Goal: Information Seeking & Learning: Learn about a topic

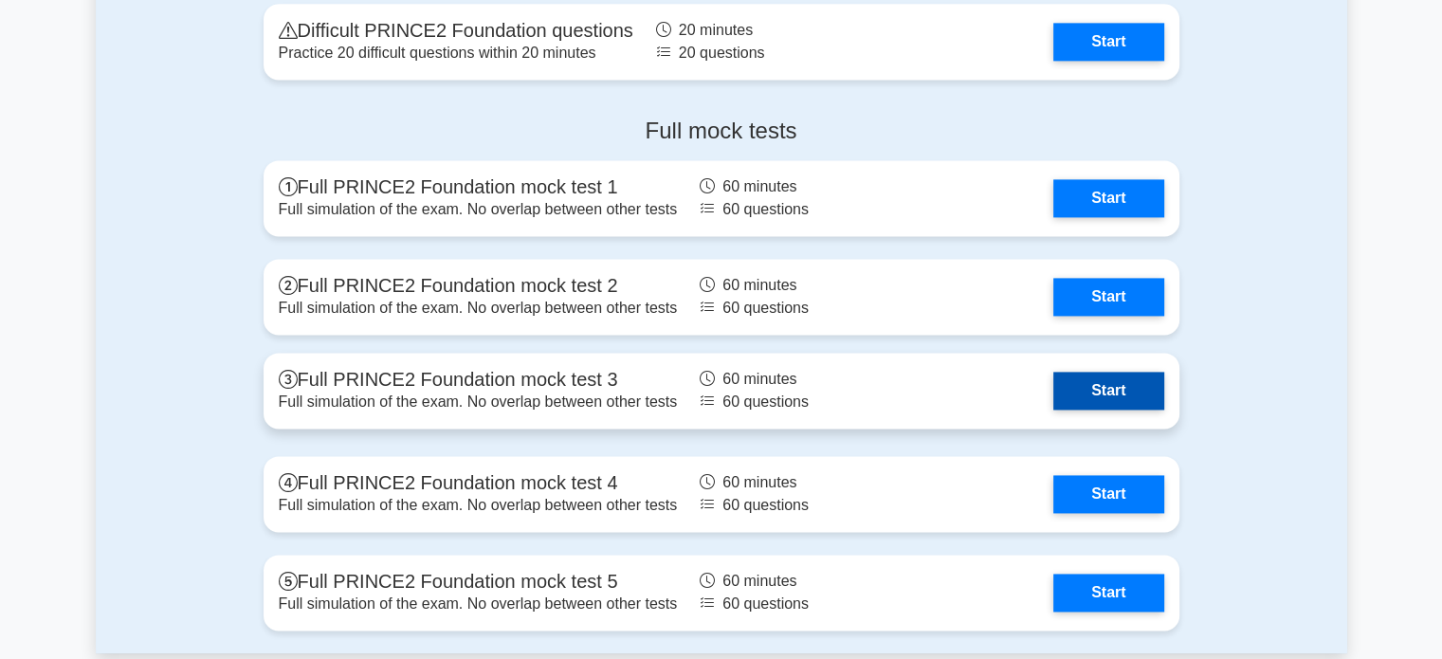
scroll to position [2654, 0]
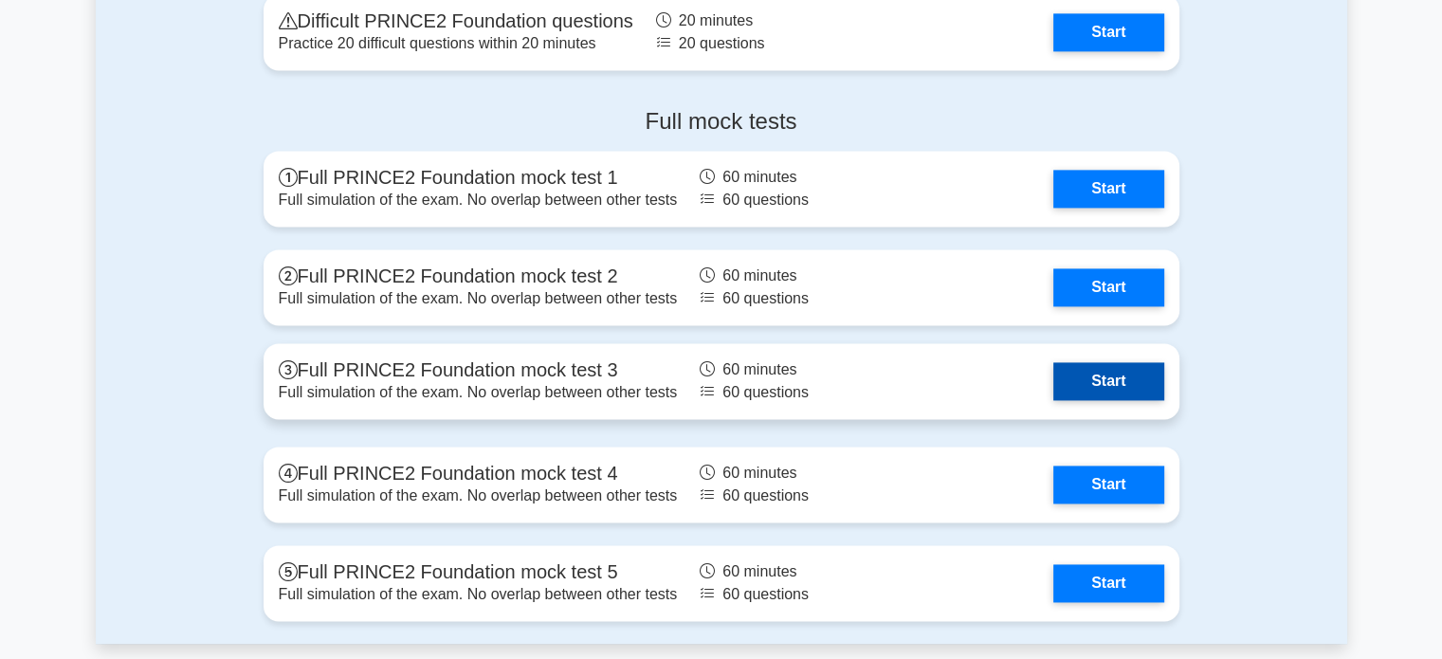
click at [1118, 393] on link "Start" at bounding box center [1108, 381] width 110 height 38
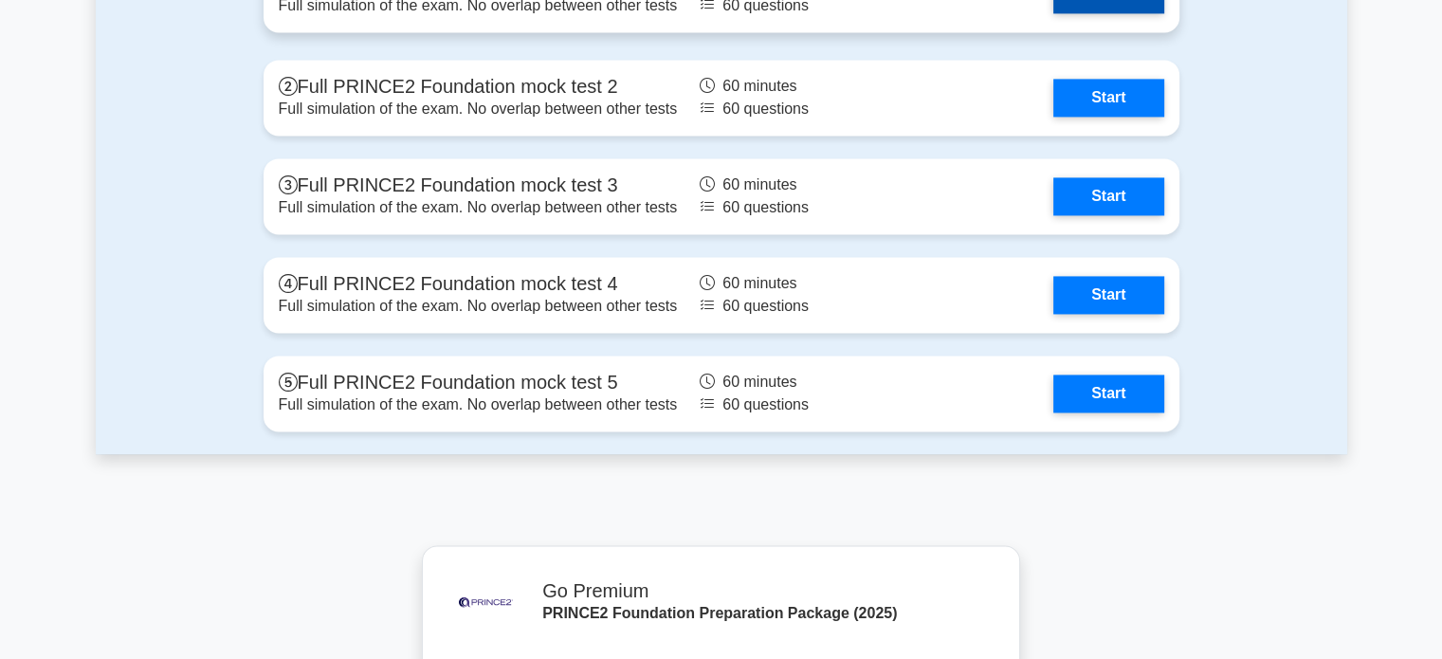
scroll to position [2906, 0]
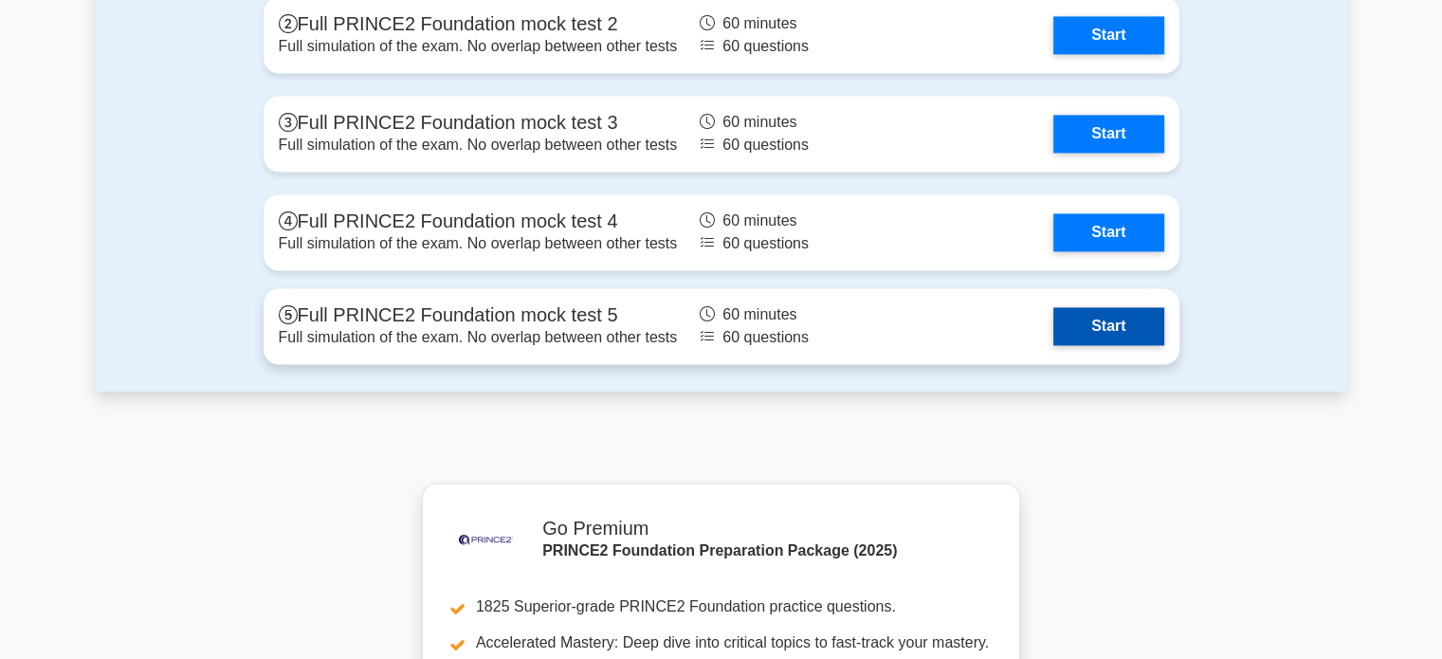
click at [1058, 333] on link "Start" at bounding box center [1108, 326] width 110 height 38
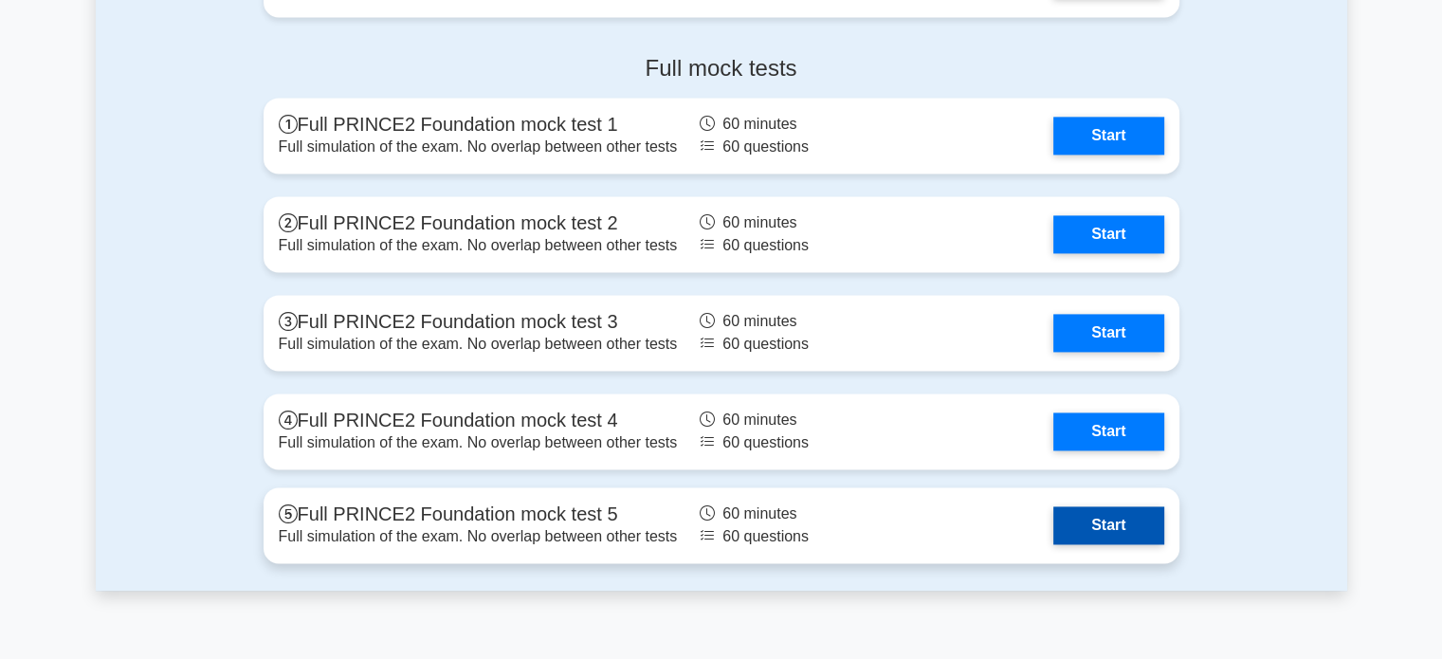
scroll to position [2390, 0]
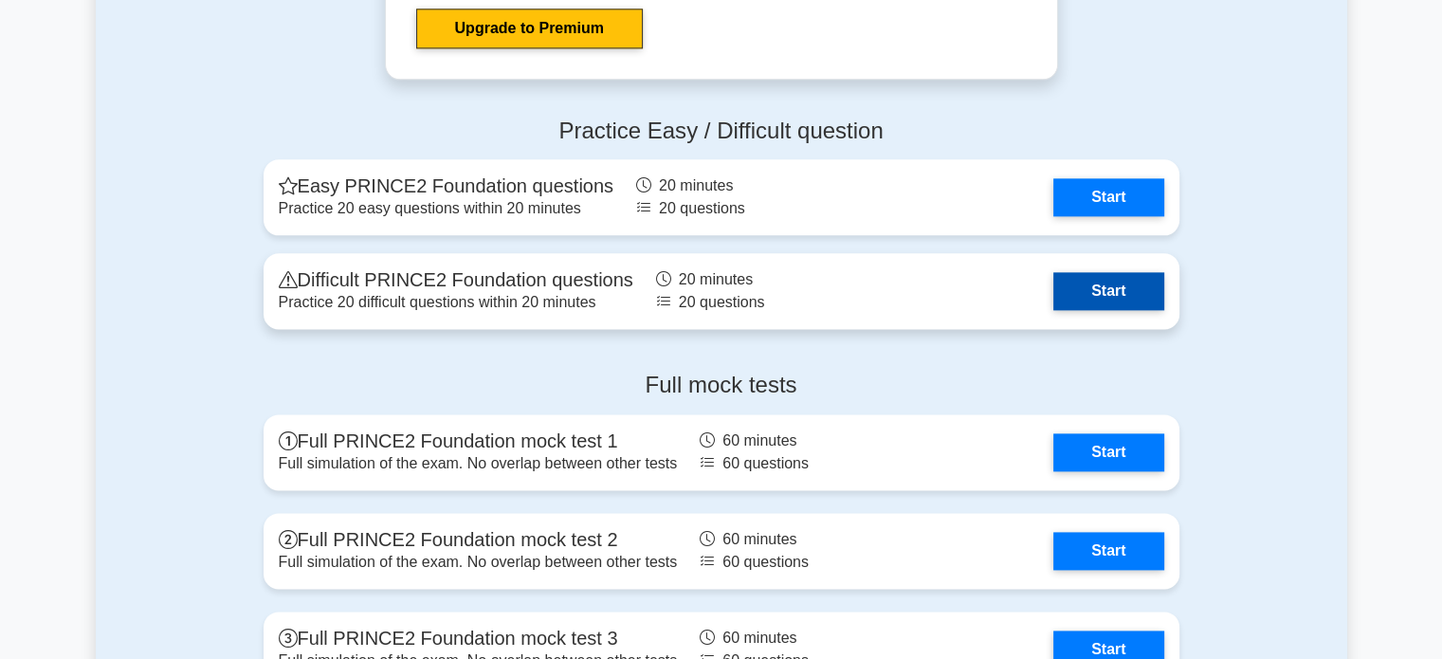
click at [1112, 292] on link "Start" at bounding box center [1108, 291] width 110 height 38
click at [1127, 290] on link "Start" at bounding box center [1108, 291] width 110 height 38
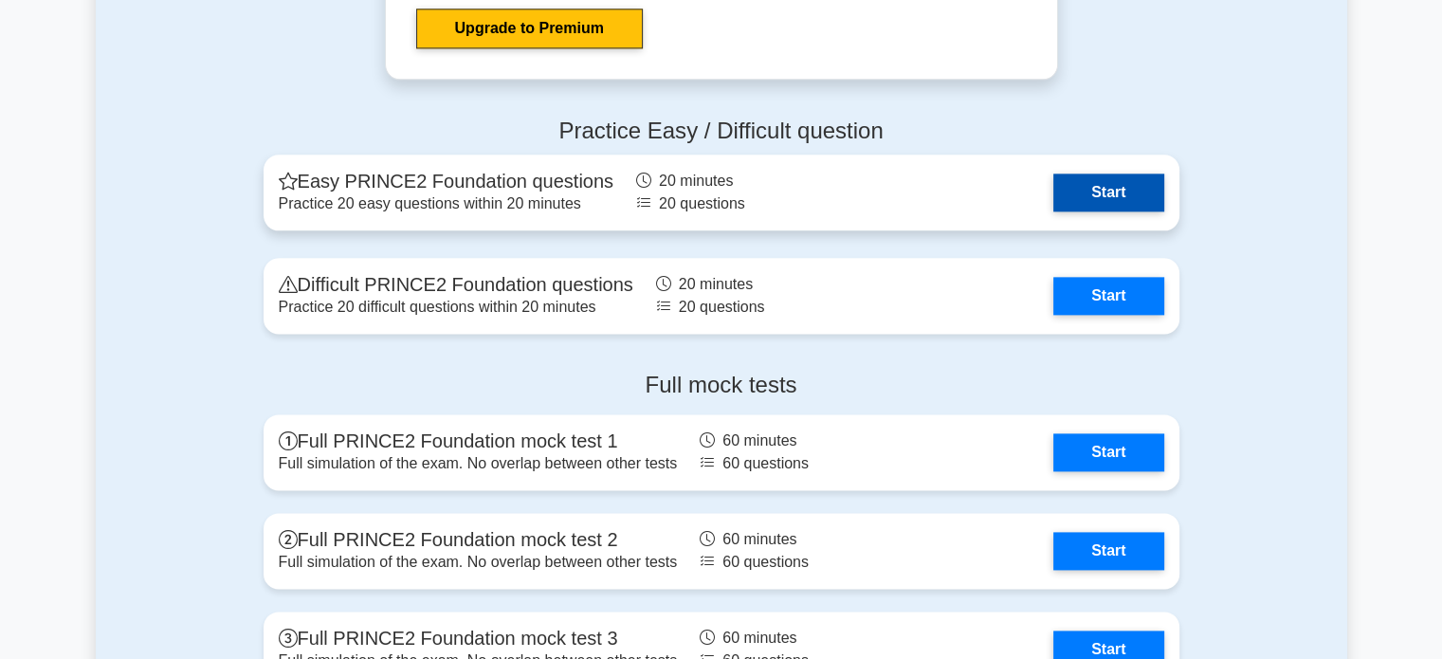
click at [1141, 192] on link "Start" at bounding box center [1108, 192] width 110 height 38
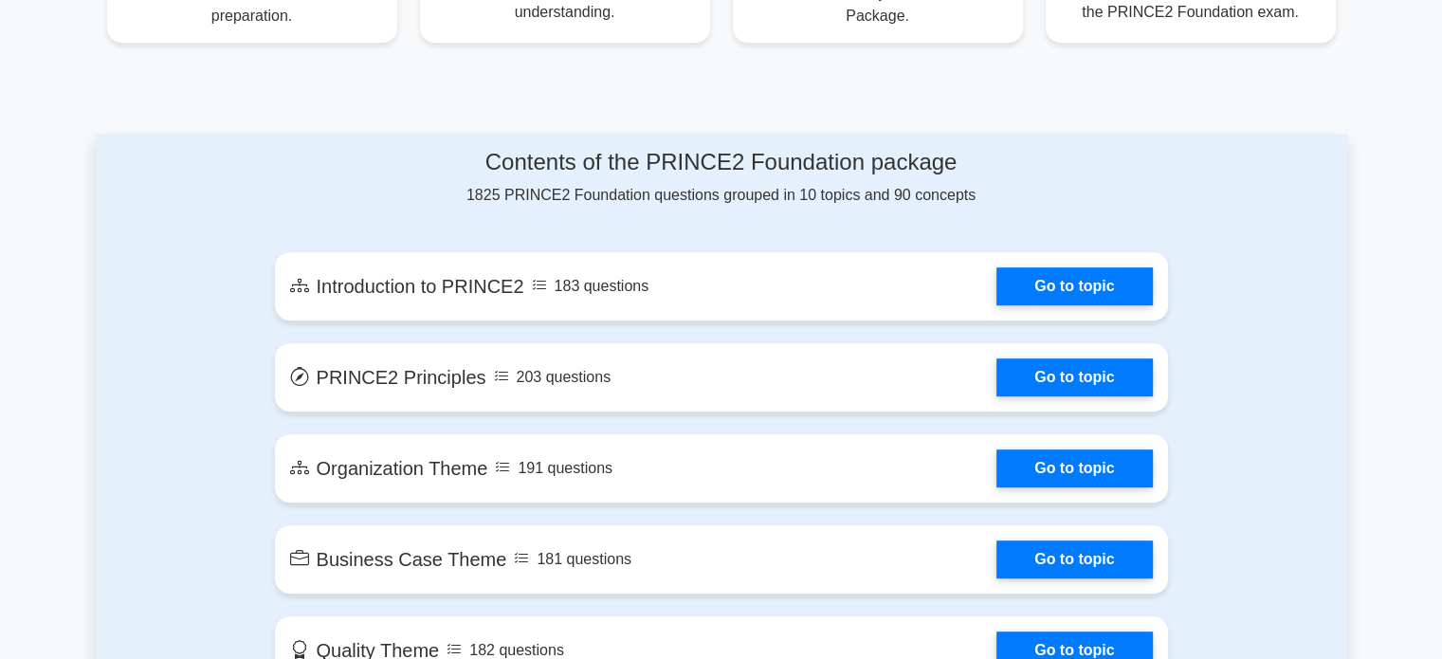
scroll to position [874, 0]
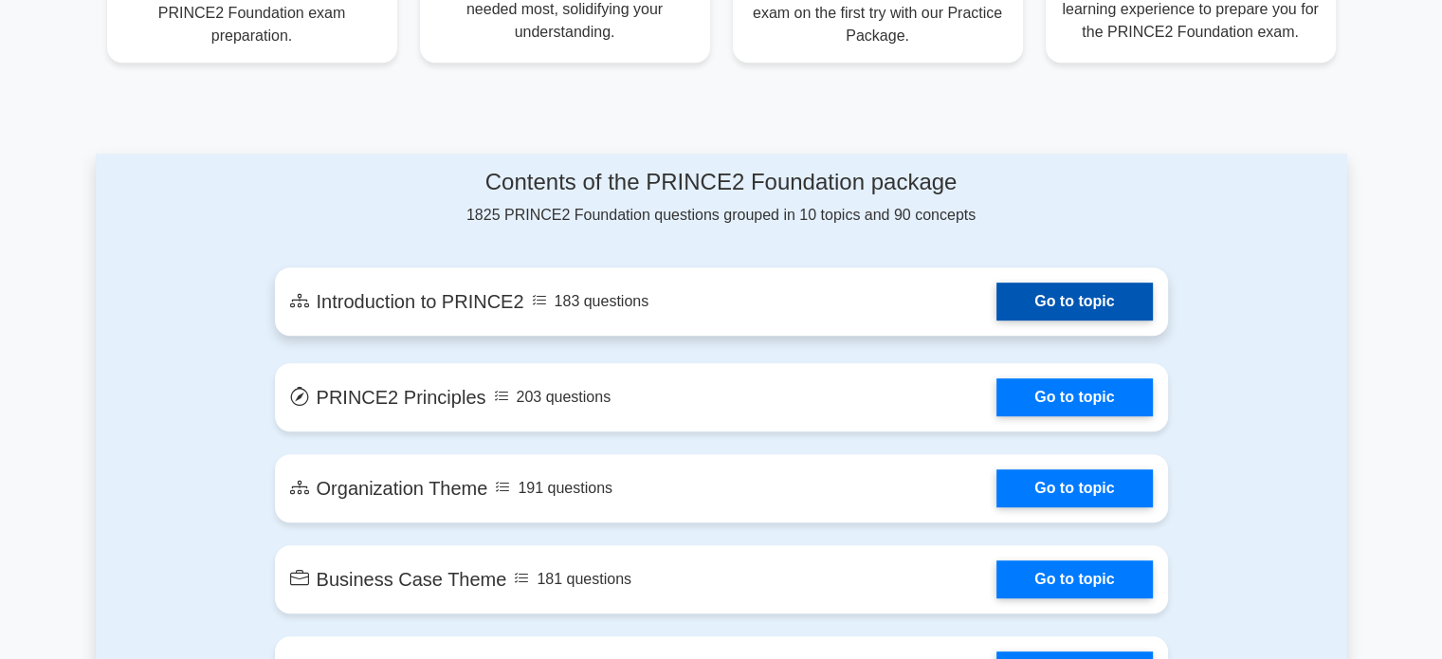
click at [1086, 314] on link "Go to topic" at bounding box center [1073, 301] width 155 height 38
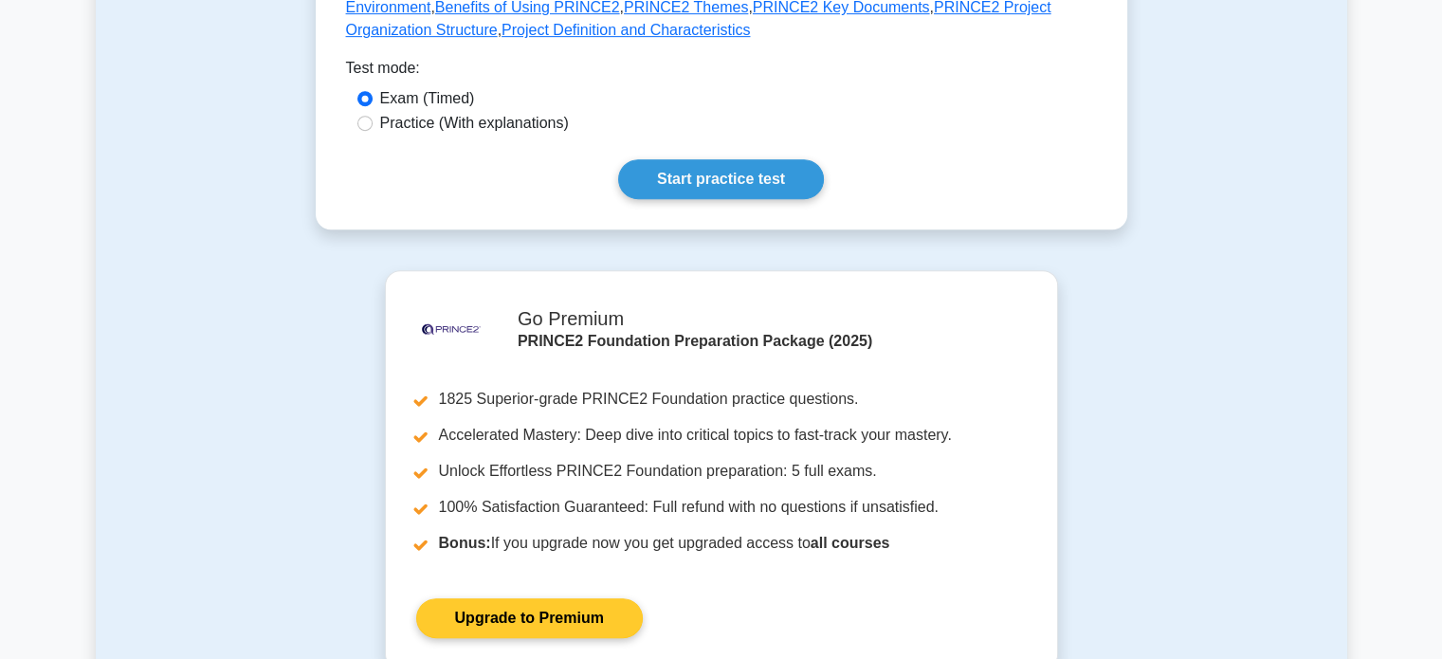
scroll to position [884, 0]
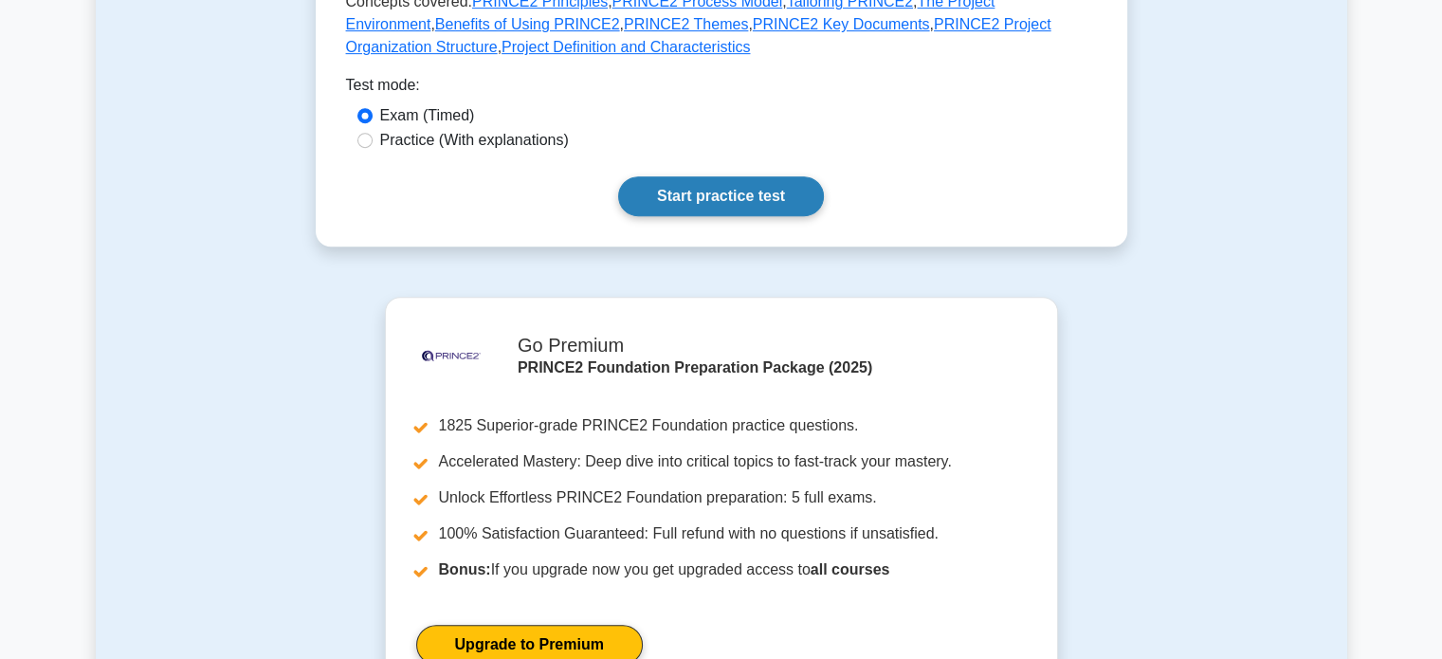
click at [726, 187] on link "Start practice test" at bounding box center [721, 196] width 206 height 40
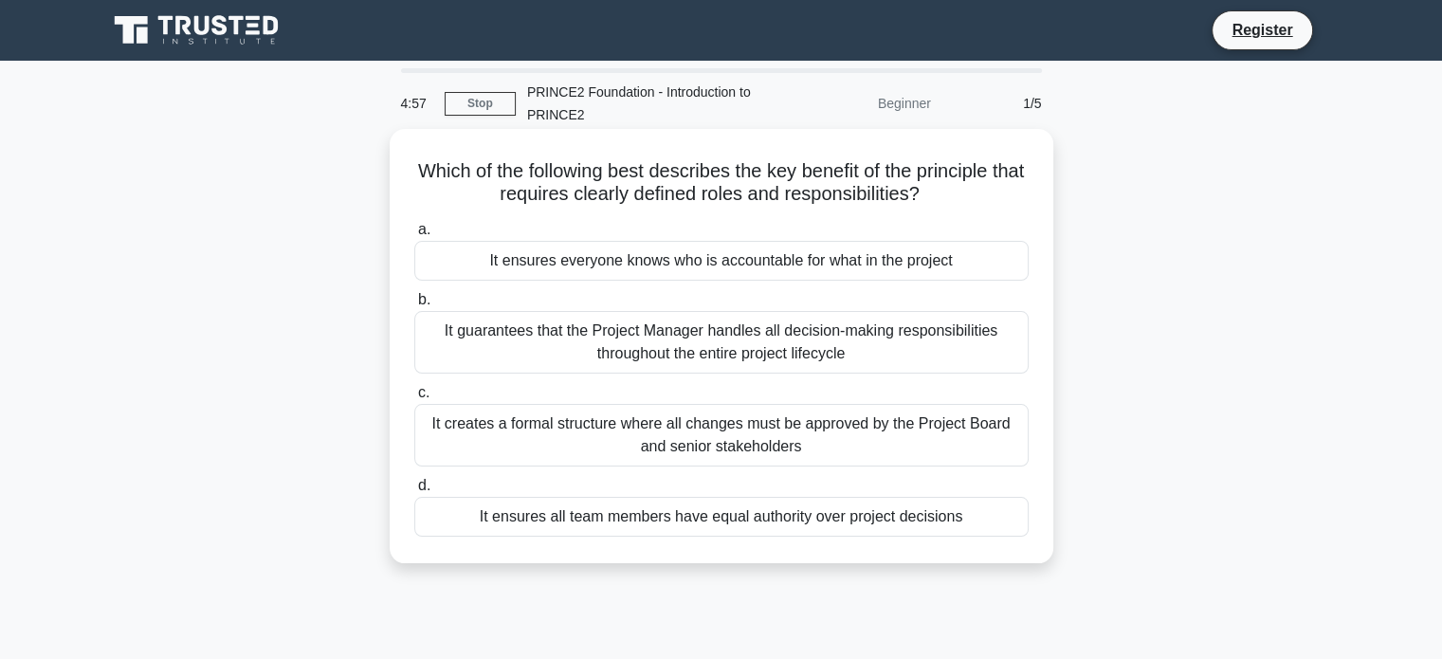
click at [630, 270] on div "It ensures everyone knows who is accountable for what in the project" at bounding box center [721, 261] width 614 height 40
click at [414, 236] on input "a. It ensures everyone knows who is accountable for what in the project" at bounding box center [414, 230] width 0 height 12
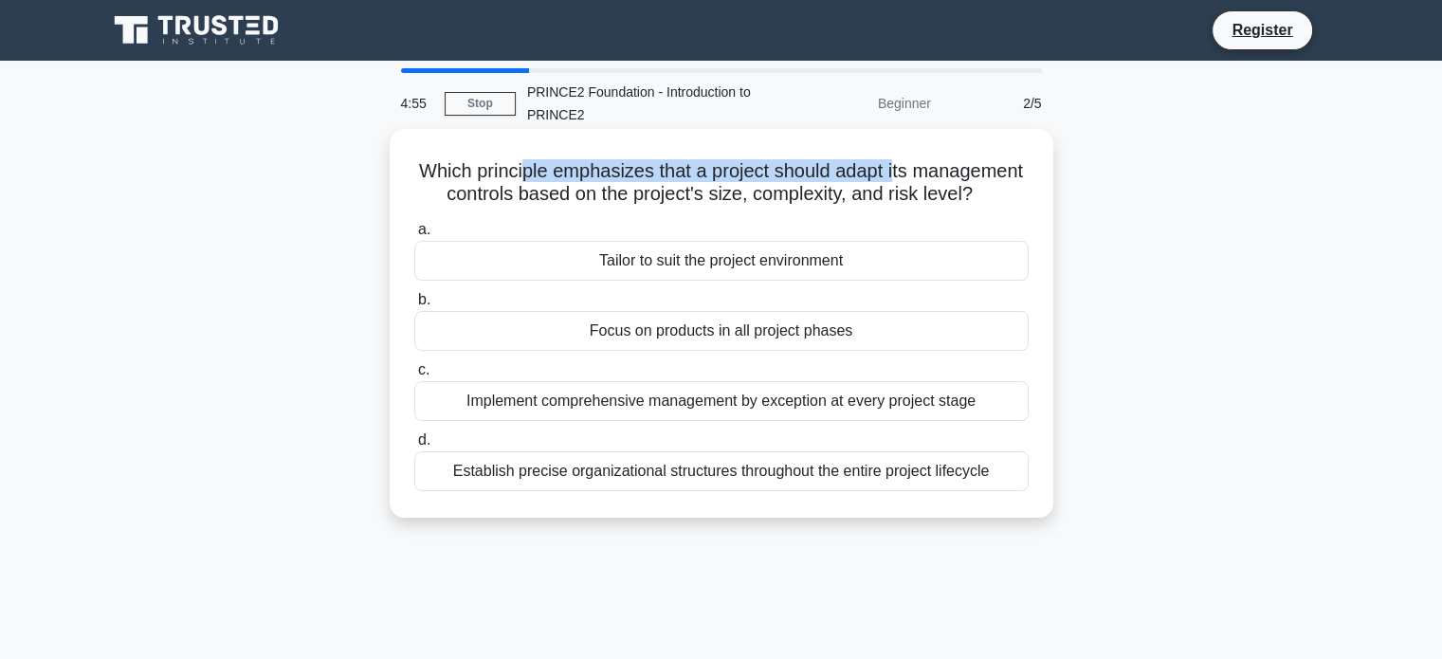
drag, startPoint x: 580, startPoint y: 175, endPoint x: 955, endPoint y: 169, distance: 375.4
click at [955, 169] on h5 "Which principle emphasizes that a project should adapt its management controls …" at bounding box center [721, 182] width 618 height 47
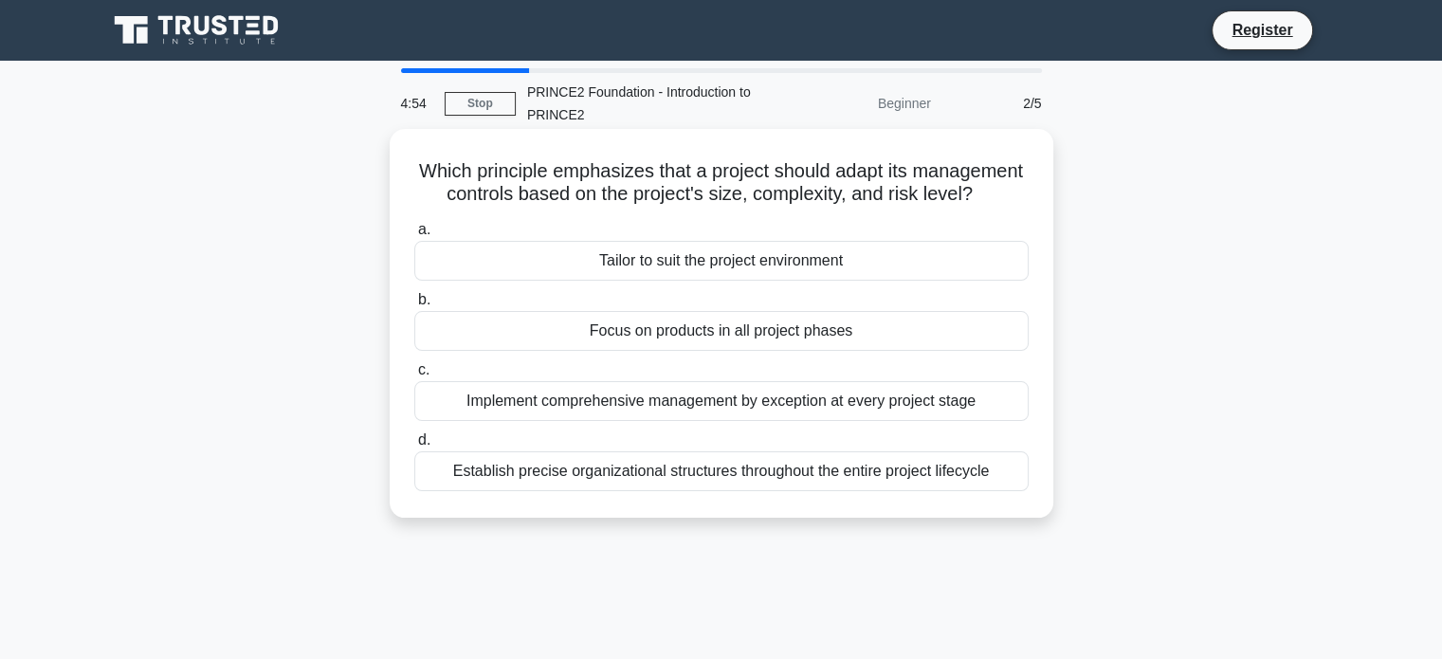
click at [777, 281] on div "Tailor to suit the project environment" at bounding box center [721, 261] width 614 height 40
click at [414, 236] on input "a. Tailor to suit the project environment" at bounding box center [414, 230] width 0 height 12
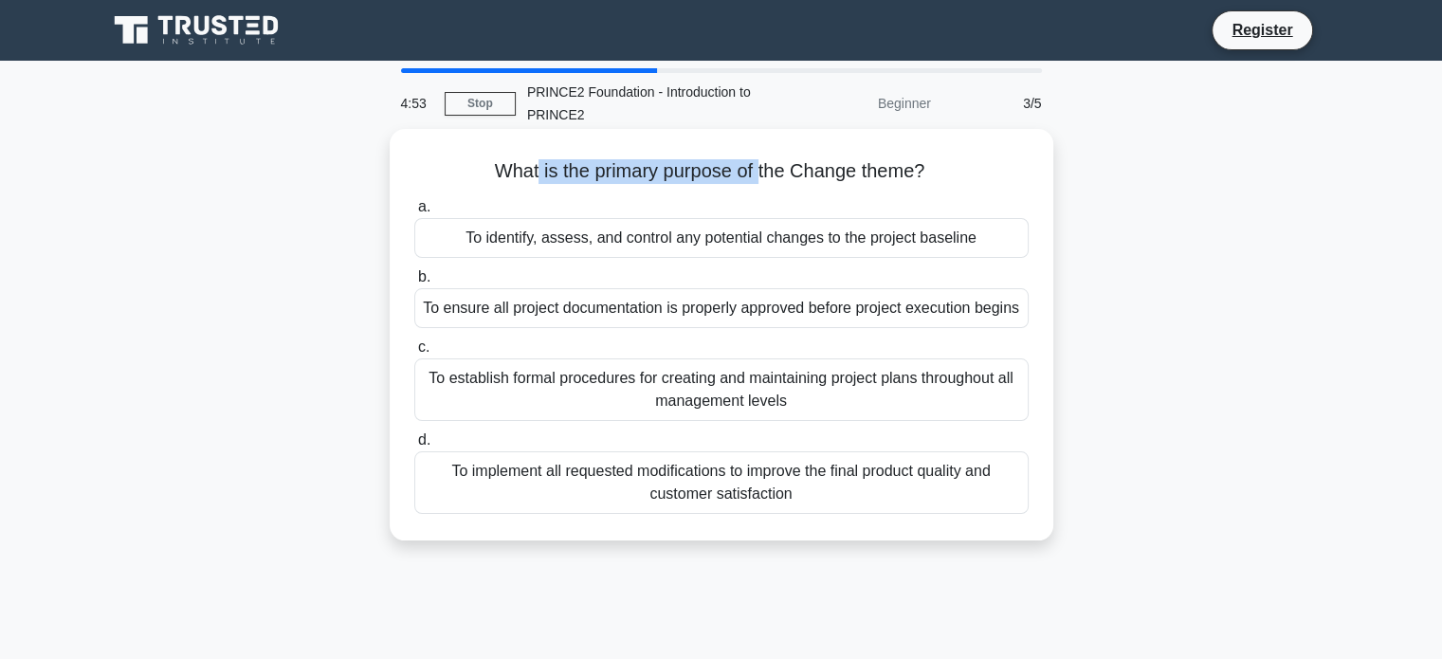
drag, startPoint x: 583, startPoint y: 135, endPoint x: 766, endPoint y: 156, distance: 184.2
click at [766, 156] on div "What is the primary purpose of the Change theme? .spinner_0XTQ{transform-origin…" at bounding box center [721, 334] width 663 height 411
click at [766, 156] on div "What is the primary purpose of the Change theme? .spinner_0XTQ{transform-origin…" at bounding box center [721, 334] width 648 height 396
click at [741, 236] on div "To identify, assess, and control any potential changes to the project baseline" at bounding box center [721, 238] width 614 height 40
click at [414, 213] on input "a. To identify, assess, and control any potential changes to the project baseli…" at bounding box center [414, 207] width 0 height 12
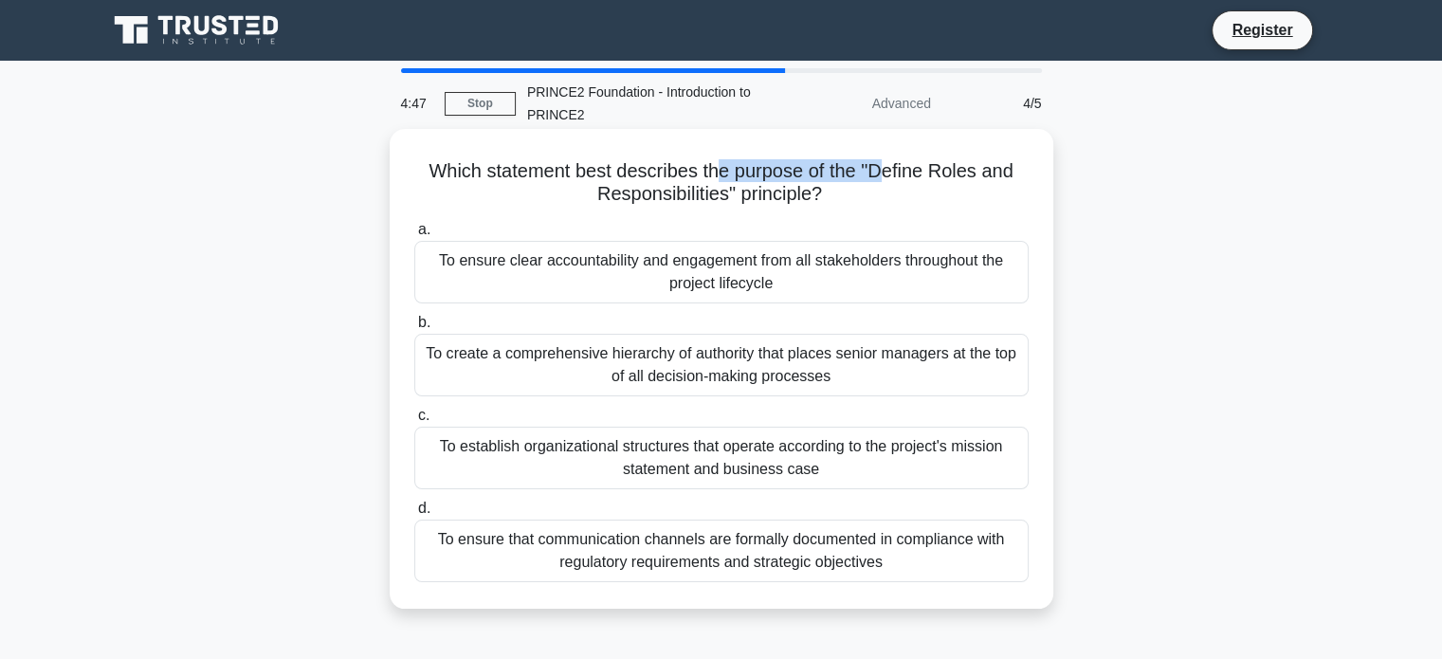
drag, startPoint x: 735, startPoint y: 167, endPoint x: 881, endPoint y: 167, distance: 146.0
click at [881, 167] on h5 "Which statement best describes the purpose of the "Define Roles and Responsibil…" at bounding box center [721, 182] width 618 height 47
click at [762, 446] on div "To establish organizational structures that operate according to the project's …" at bounding box center [721, 458] width 614 height 63
click at [414, 422] on input "c. To establish organizational structures that operate according to the project…" at bounding box center [414, 415] width 0 height 12
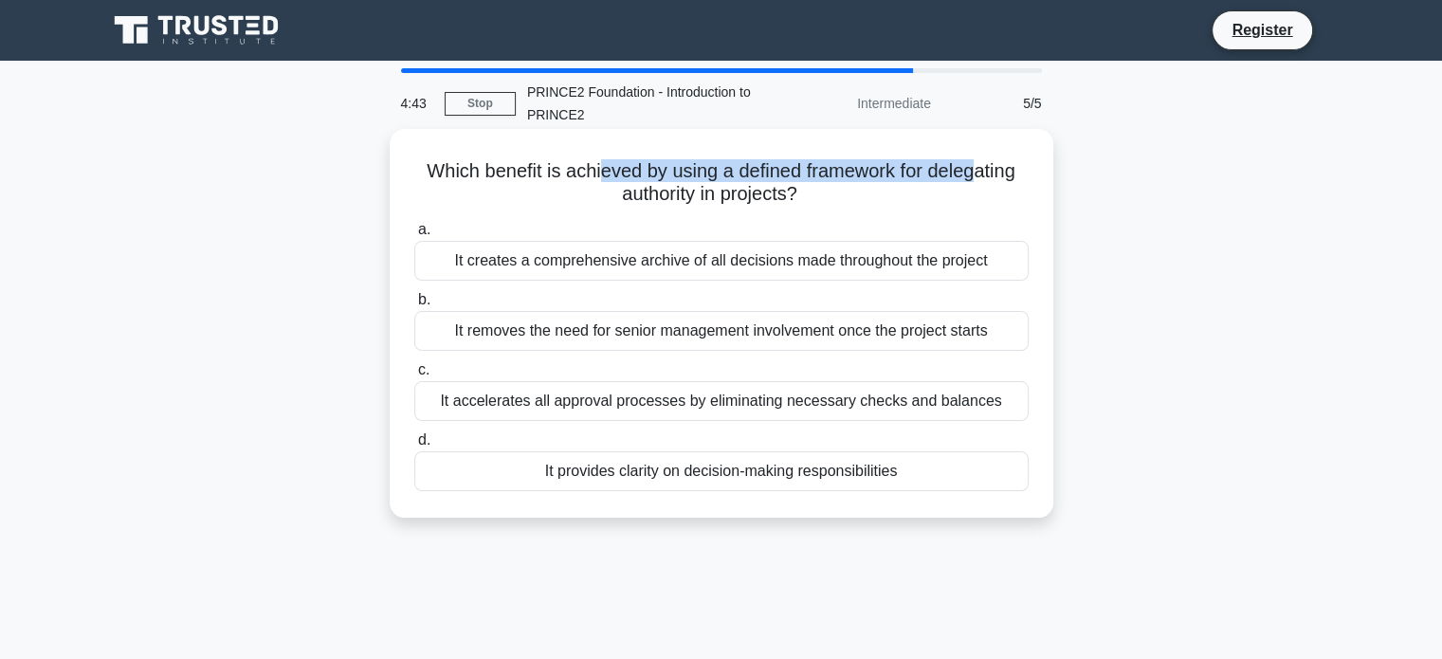
drag, startPoint x: 594, startPoint y: 160, endPoint x: 985, endPoint y: 155, distance: 390.5
click at [985, 155] on div "Which benefit is achieved by using a defined framework for delegating authority…" at bounding box center [721, 322] width 648 height 373
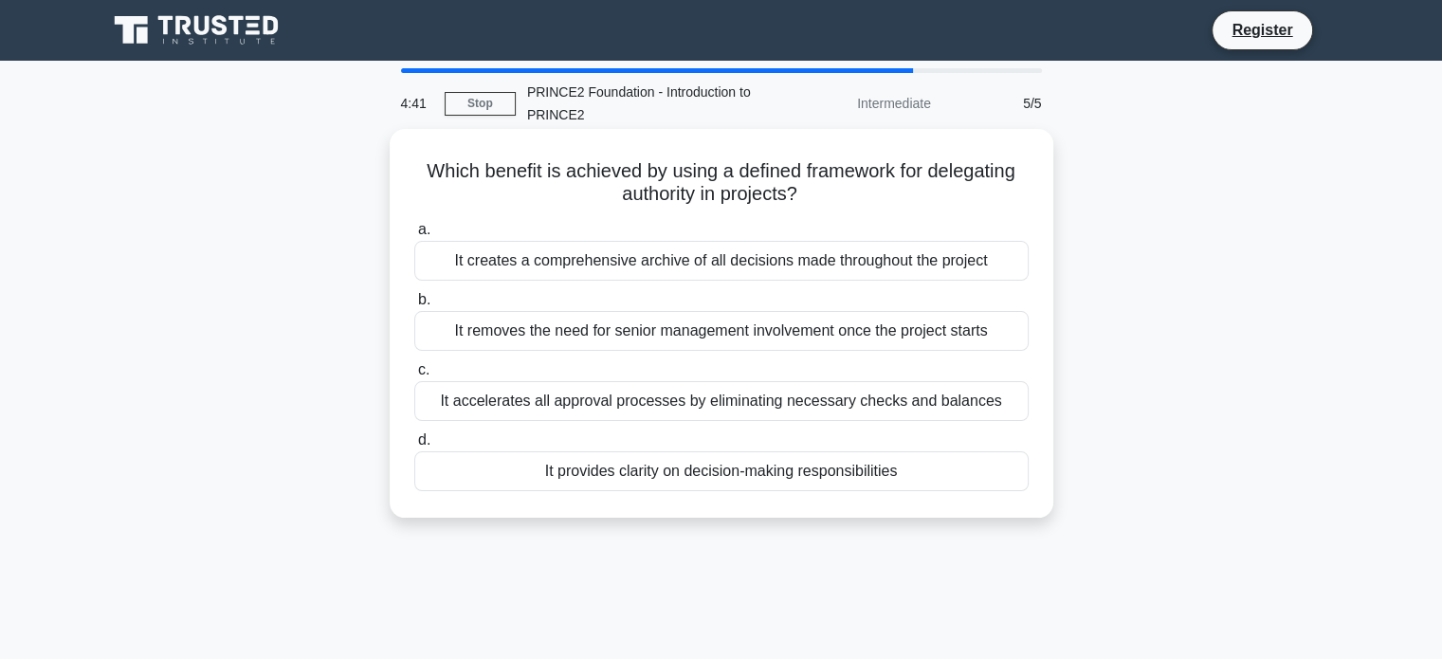
click at [766, 481] on div "It provides clarity on decision-making responsibilities" at bounding box center [721, 471] width 614 height 40
click at [414, 446] on input "d. It provides clarity on decision-making responsibilities" at bounding box center [414, 440] width 0 height 12
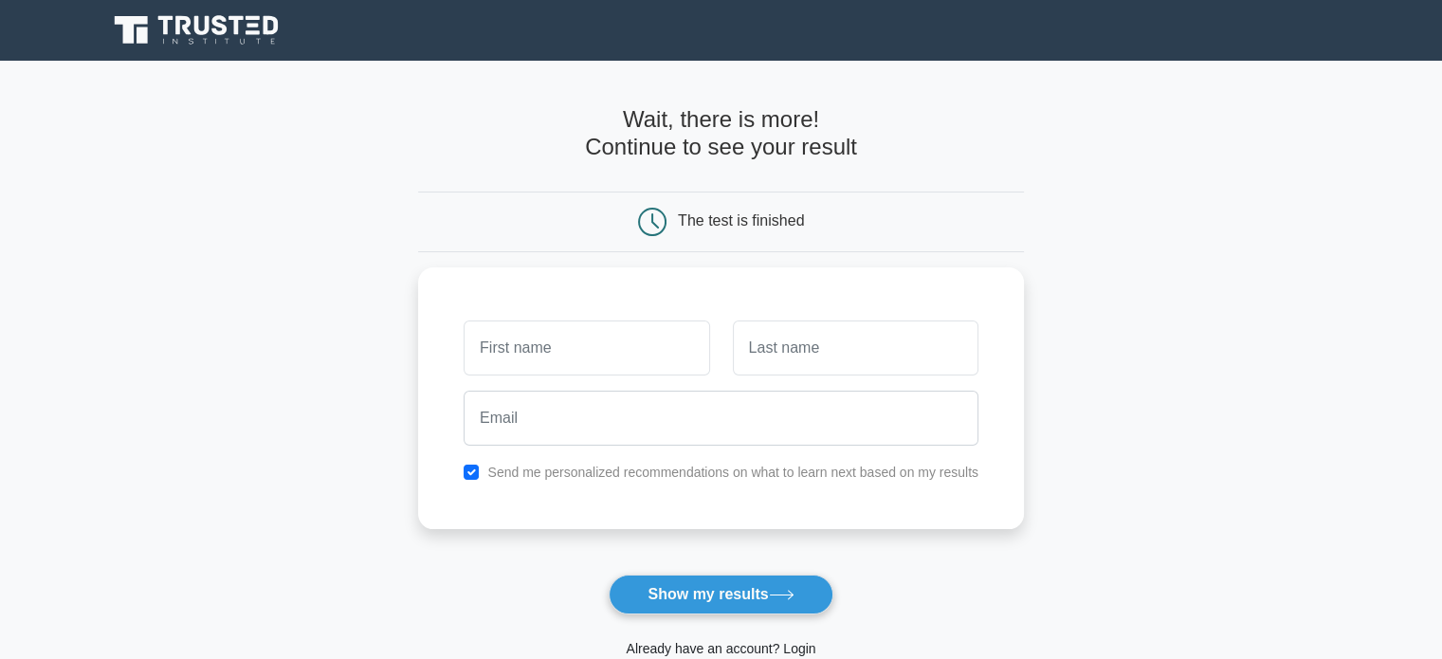
click at [769, 641] on link "Already have an account? Login" at bounding box center [721, 648] width 190 height 15
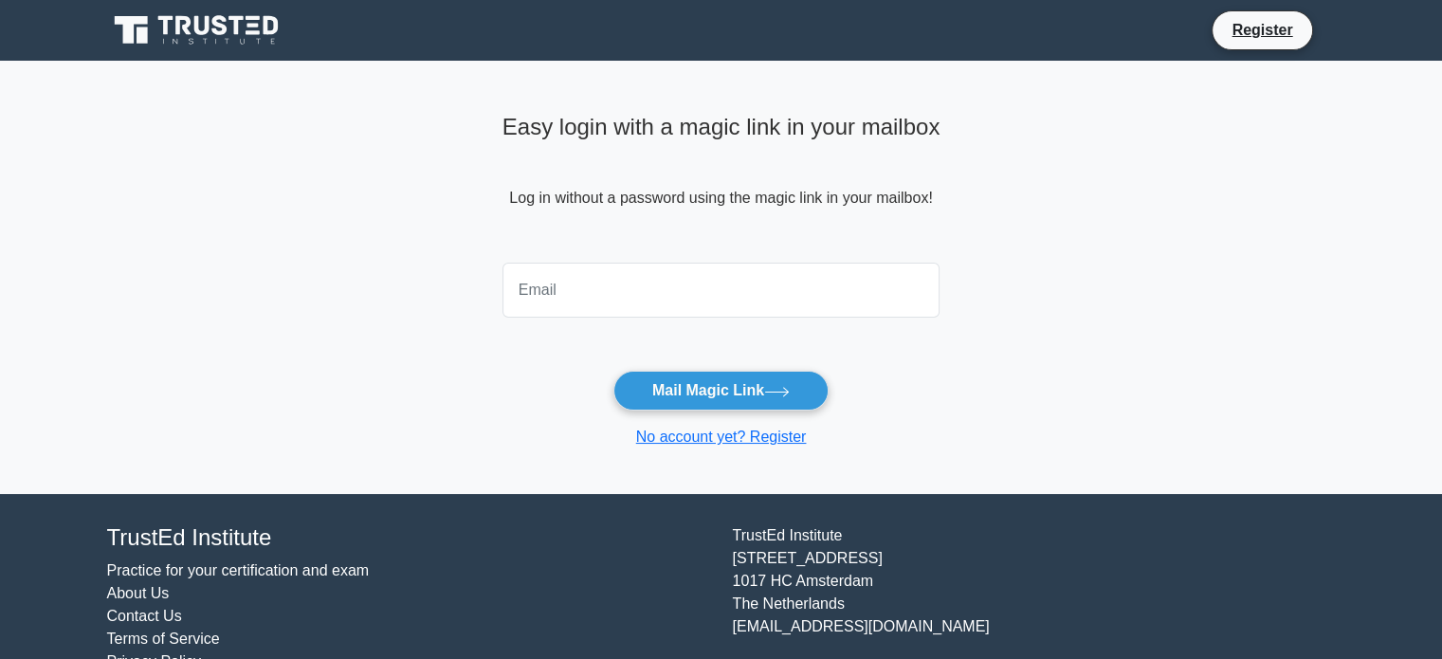
drag, startPoint x: 549, startPoint y: 277, endPoint x: 561, endPoint y: 291, distance: 18.8
click at [549, 277] on input "email" at bounding box center [721, 290] width 438 height 55
type input "[EMAIL_ADDRESS][DOMAIN_NAME]"
click at [613, 371] on button "Mail Magic Link" at bounding box center [720, 391] width 215 height 40
